Goal: Transaction & Acquisition: Book appointment/travel/reservation

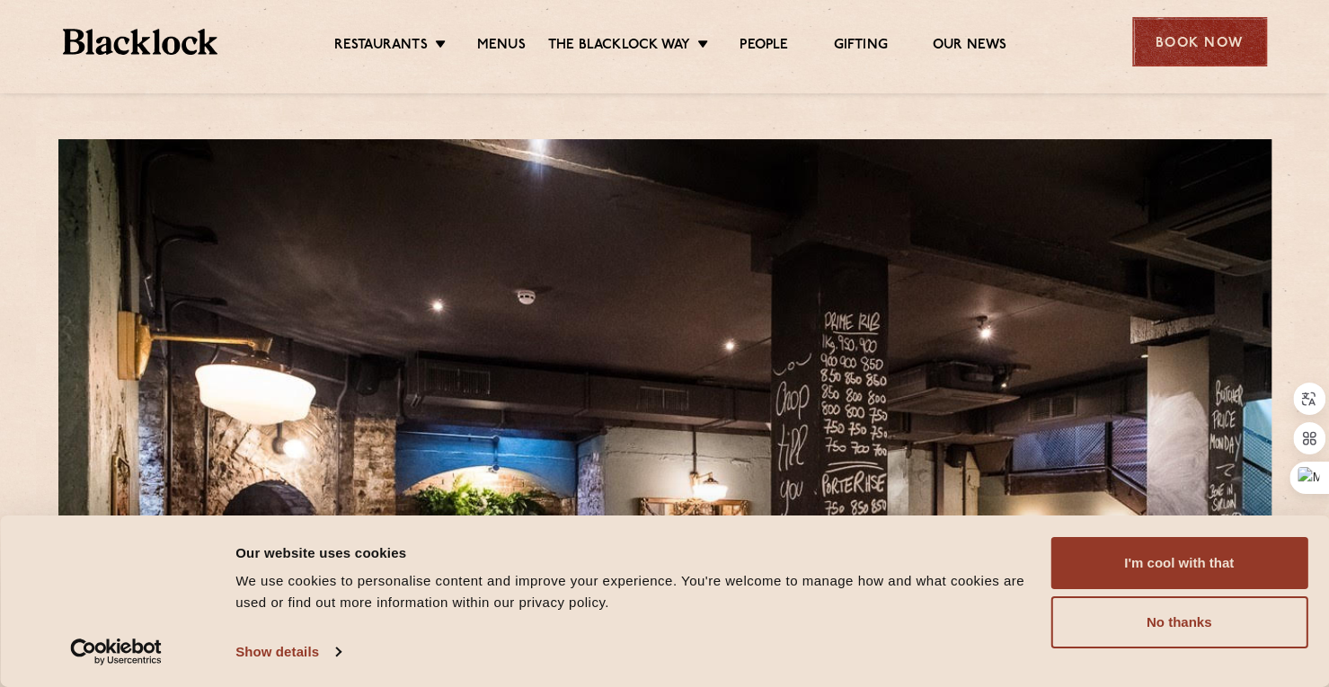
click at [1181, 43] on div "Book Now" at bounding box center [1199, 41] width 135 height 49
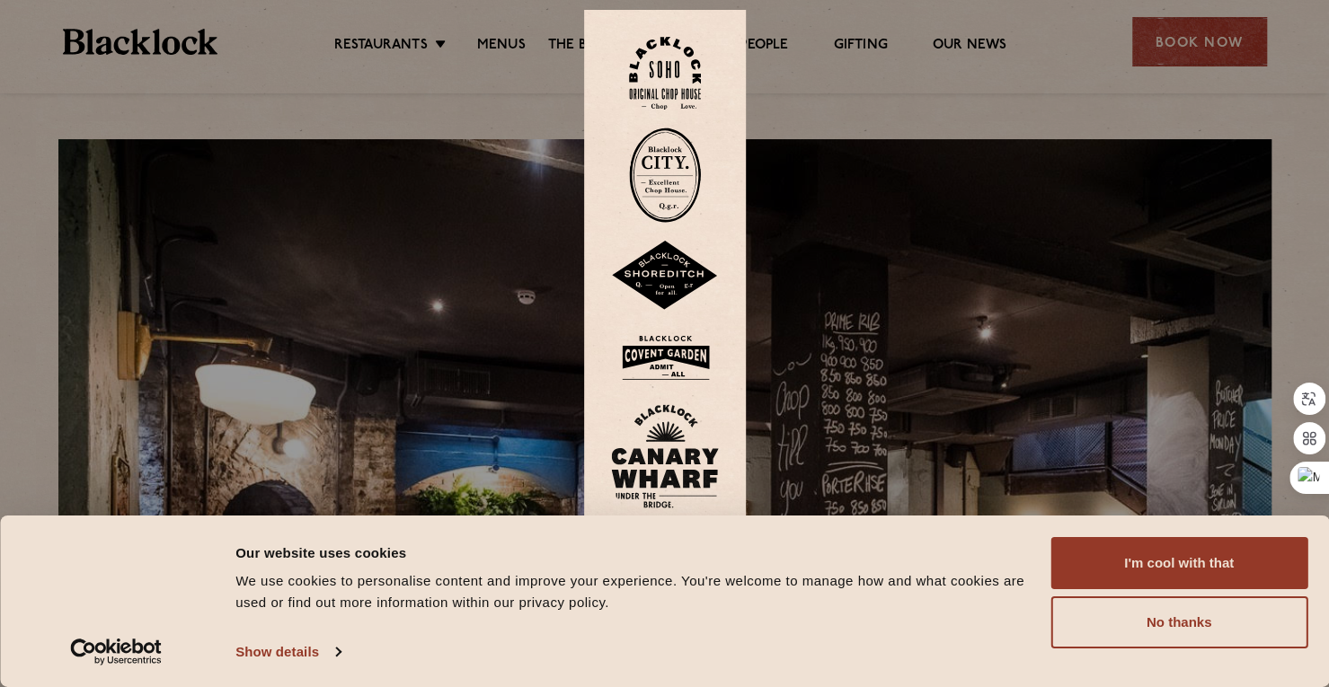
click at [676, 450] on img at bounding box center [665, 456] width 108 height 104
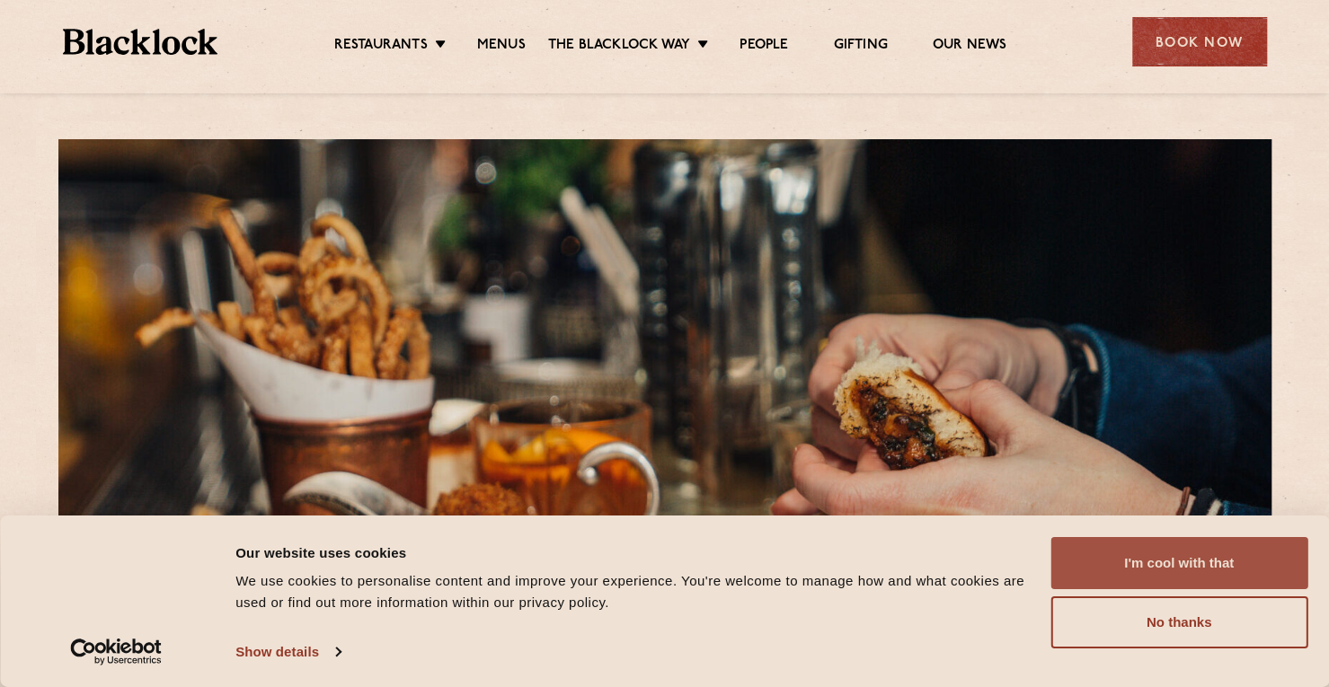
click at [1160, 581] on button "I'm cool with that" at bounding box center [1178, 563] width 257 height 52
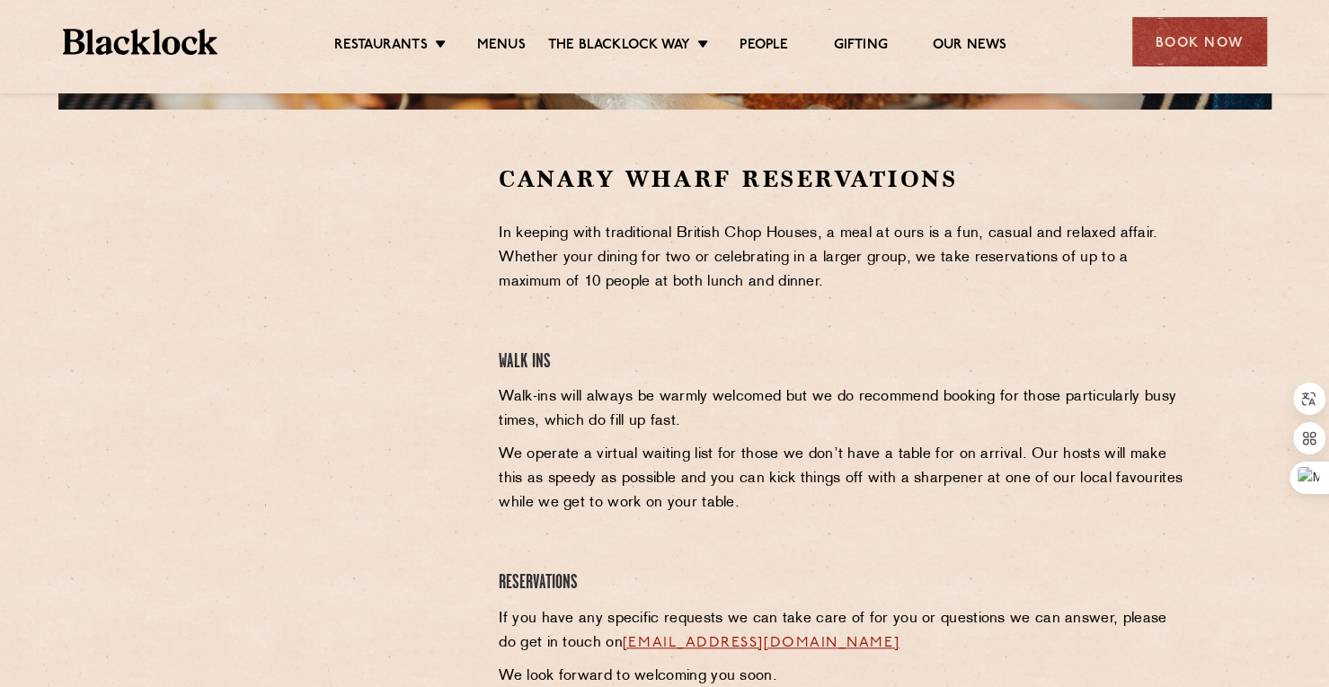
scroll to position [539, 0]
